Goal: Navigation & Orientation: Understand site structure

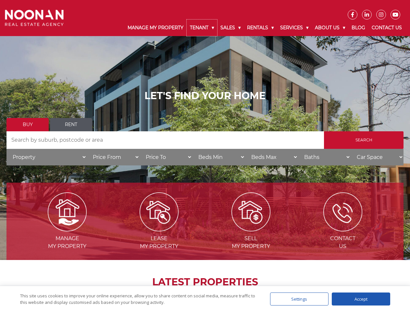
click at [202, 28] on link "Tenant" at bounding box center [202, 27] width 31 height 17
click at [231, 28] on link "Sales" at bounding box center [230, 27] width 27 height 17
click at [261, 28] on link "Rentals" at bounding box center [260, 27] width 33 height 17
click at [295, 28] on link "Services" at bounding box center [294, 27] width 35 height 17
click at [331, 28] on link "About Us" at bounding box center [330, 27] width 37 height 17
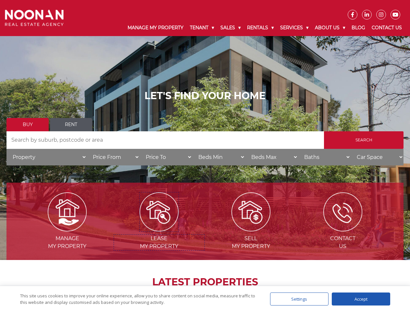
click at [159, 229] on img at bounding box center [159, 211] width 39 height 39
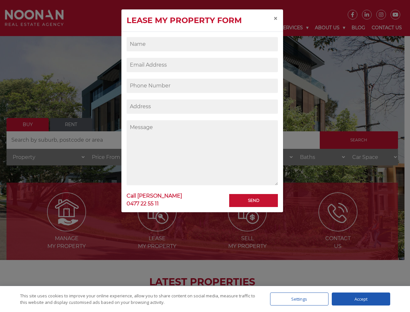
click at [299, 299] on div "Settings" at bounding box center [299, 298] width 58 height 13
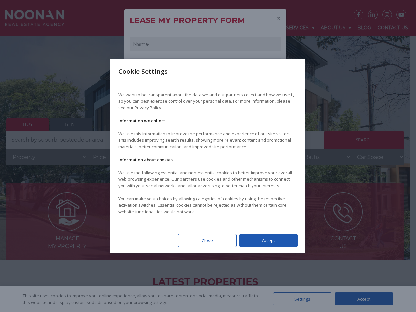
click at [361, 299] on div at bounding box center [208, 156] width 416 height 312
